Goal: Task Accomplishment & Management: Use online tool/utility

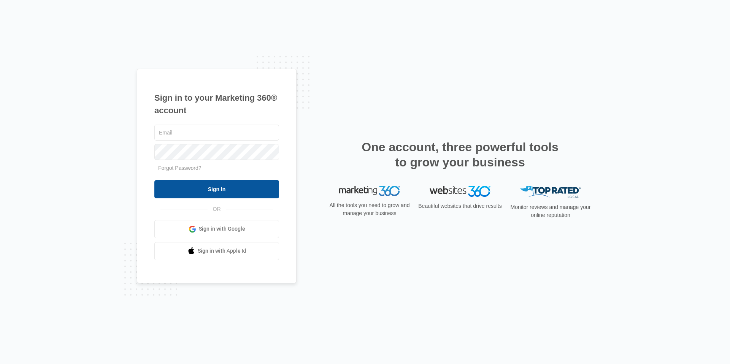
type input "[EMAIL_ADDRESS][DOMAIN_NAME]"
click at [229, 187] on input "Sign In" at bounding box center [216, 189] width 125 height 18
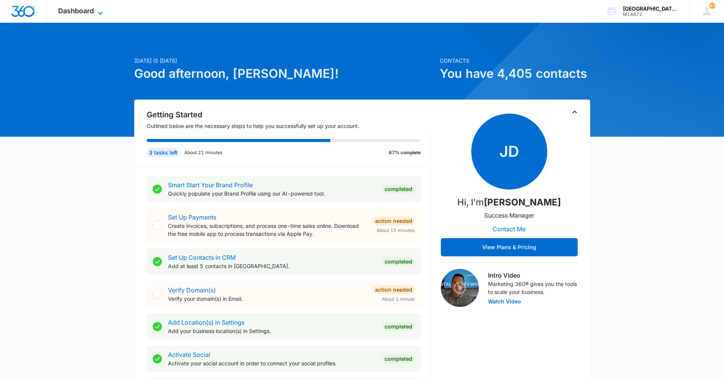
click at [73, 12] on span "Dashboard" at bounding box center [76, 11] width 36 height 8
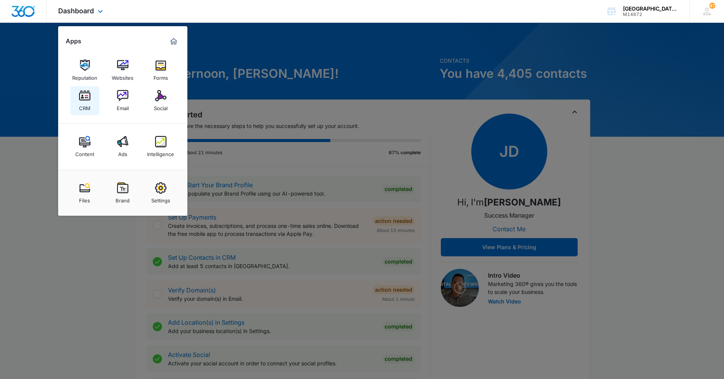
click at [83, 98] on img at bounding box center [84, 95] width 11 height 11
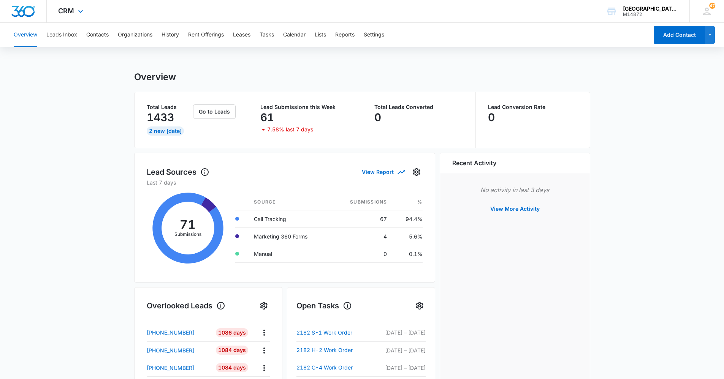
click at [57, 17] on div "CRM Apps Reputation Websites Forms CRM Email Social Content Ads Intelligence Fi…" at bounding box center [72, 11] width 50 height 22
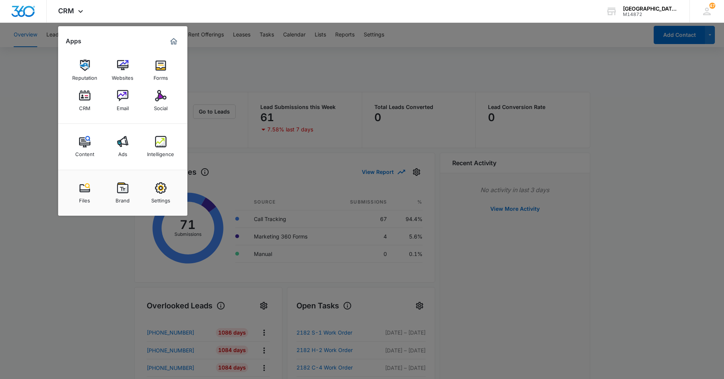
click at [151, 94] on link "Social" at bounding box center [160, 100] width 29 height 29
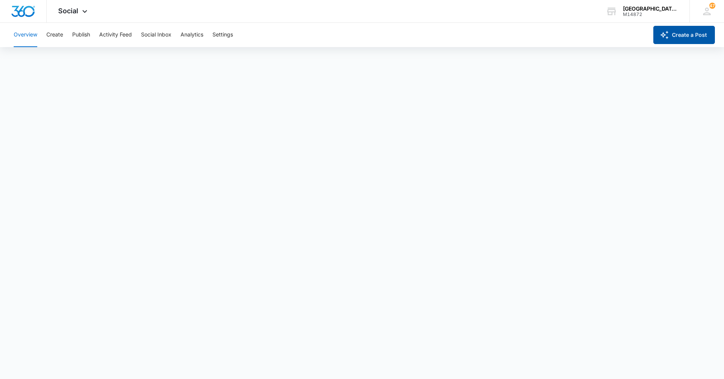
click at [669, 29] on button "Create a Post" at bounding box center [685, 35] width 62 height 18
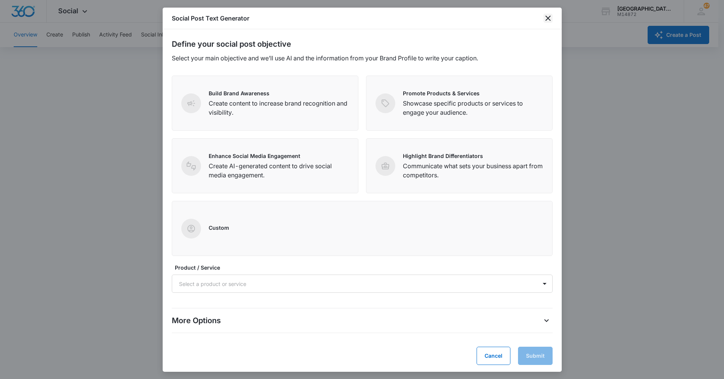
click at [553, 19] on div "Social Post Text Generator" at bounding box center [362, 19] width 399 height 22
click at [549, 14] on icon "close" at bounding box center [548, 18] width 9 height 9
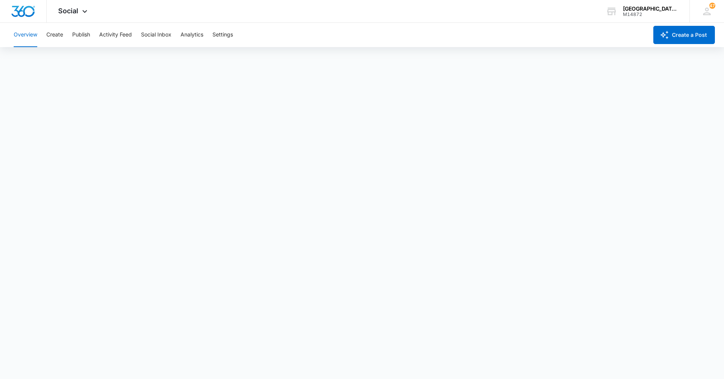
scroll to position [2, 0]
